Goal: Transaction & Acquisition: Purchase product/service

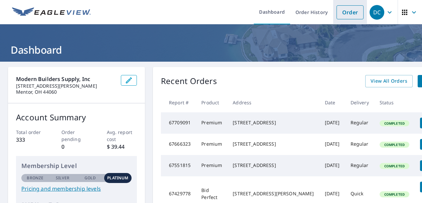
click at [337, 13] on link "Order" at bounding box center [350, 12] width 27 height 14
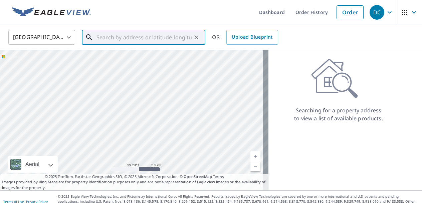
click at [187, 37] on input "text" at bounding box center [144, 37] width 95 height 19
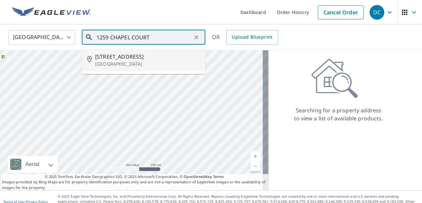
click at [139, 58] on span "[STREET_ADDRESS]" at bounding box center [147, 57] width 105 height 8
type input "[STREET_ADDRESS]"
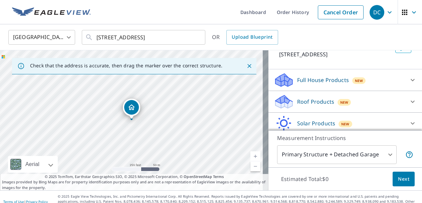
scroll to position [76, 0]
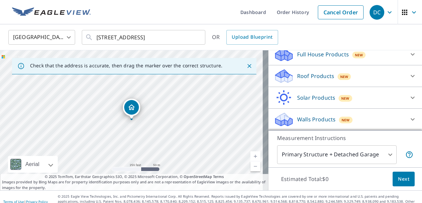
click at [318, 75] on p "Roof Products" at bounding box center [315, 76] width 37 height 8
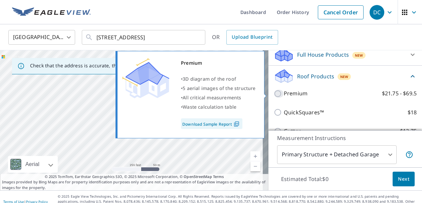
click at [274, 94] on input "Premium $21.75 - $69.5" at bounding box center [279, 94] width 10 height 8
checkbox input "true"
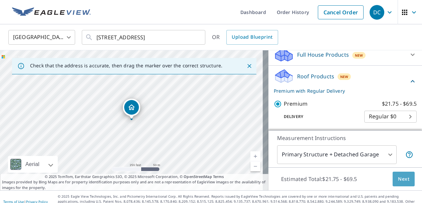
click at [398, 180] on span "Next" at bounding box center [403, 179] width 11 height 8
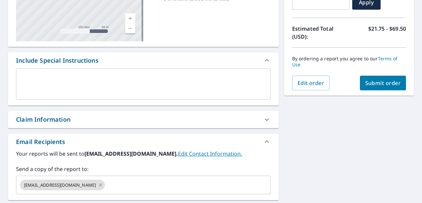
scroll to position [132, 0]
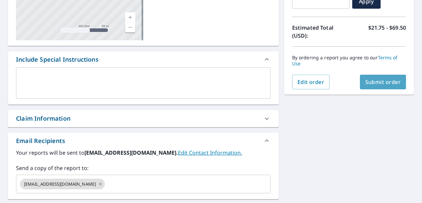
click at [366, 84] on span "Submit order" at bounding box center [384, 82] width 36 height 7
checkbox input "true"
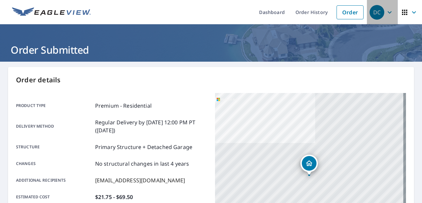
click at [386, 13] on icon "button" at bounding box center [390, 12] width 8 height 8
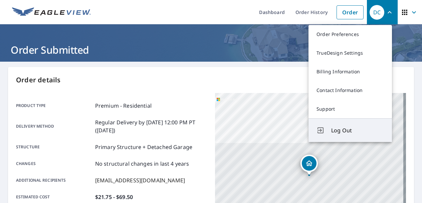
click at [347, 129] on span "Log Out" at bounding box center [357, 131] width 53 height 8
